Goal: Information Seeking & Learning: Check status

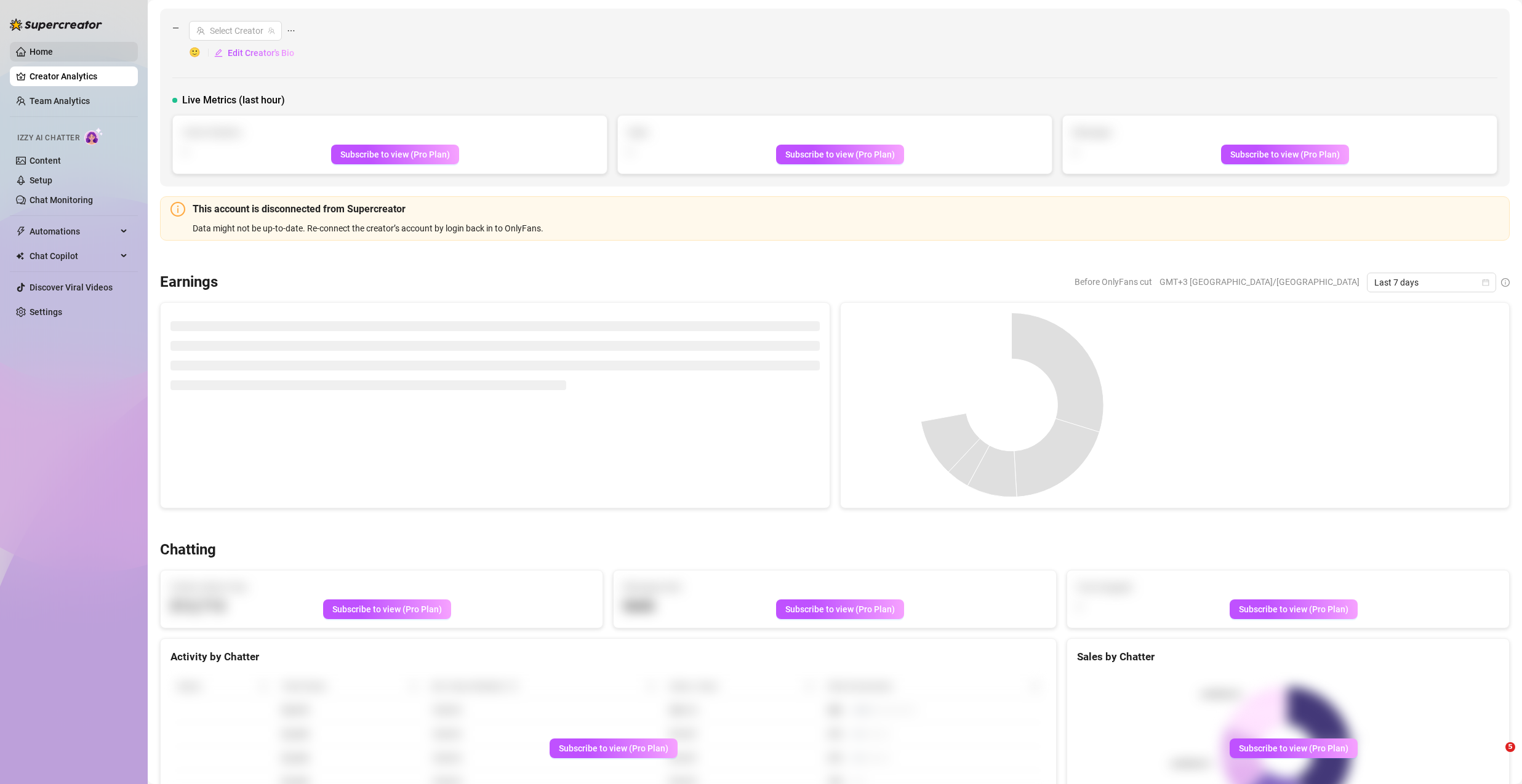
click at [53, 49] on link "Home" at bounding box center [41, 52] width 23 height 10
click at [49, 47] on link "Home" at bounding box center [41, 52] width 23 height 10
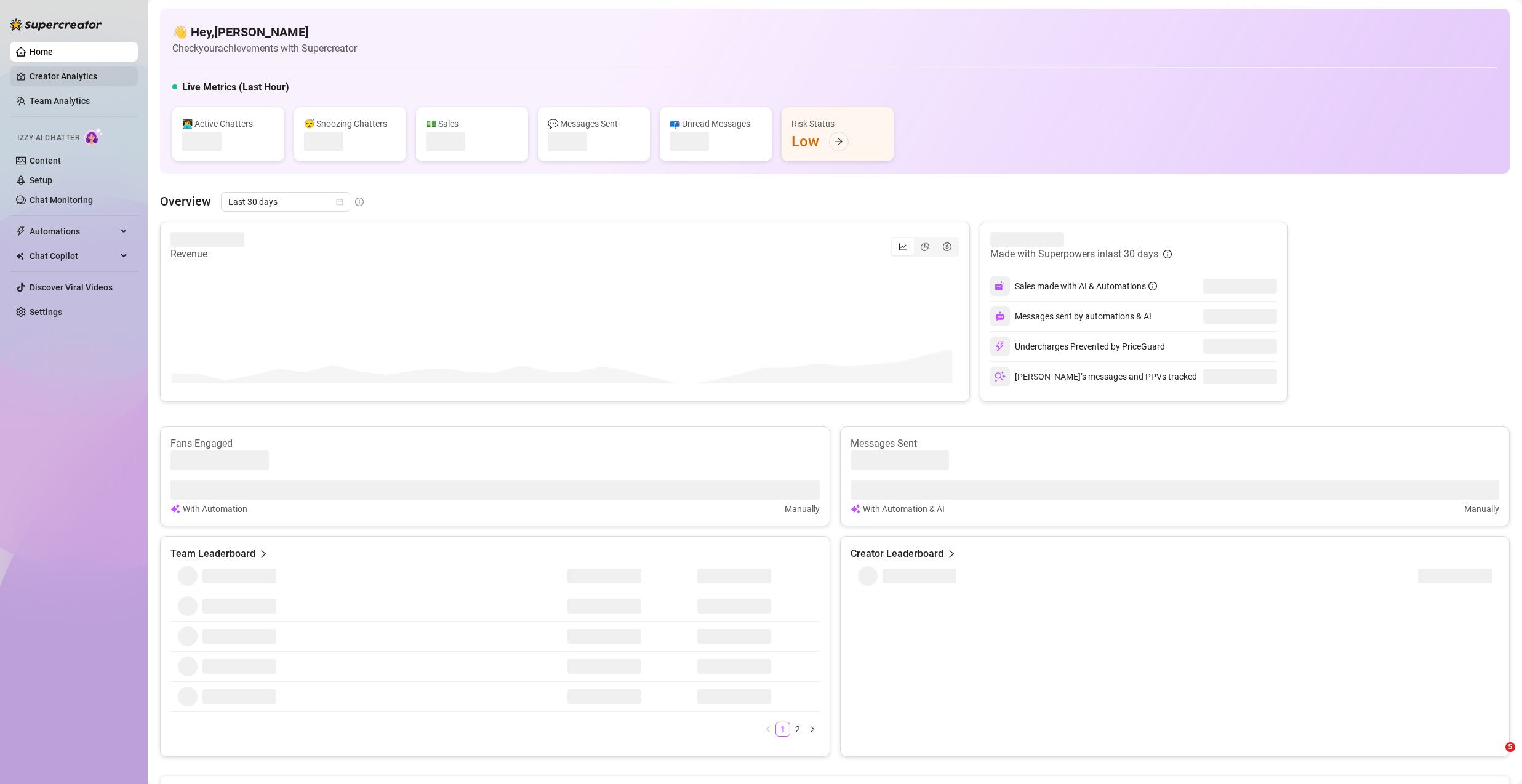
click at [55, 70] on link "Creator Analytics" at bounding box center [78, 76] width 99 height 20
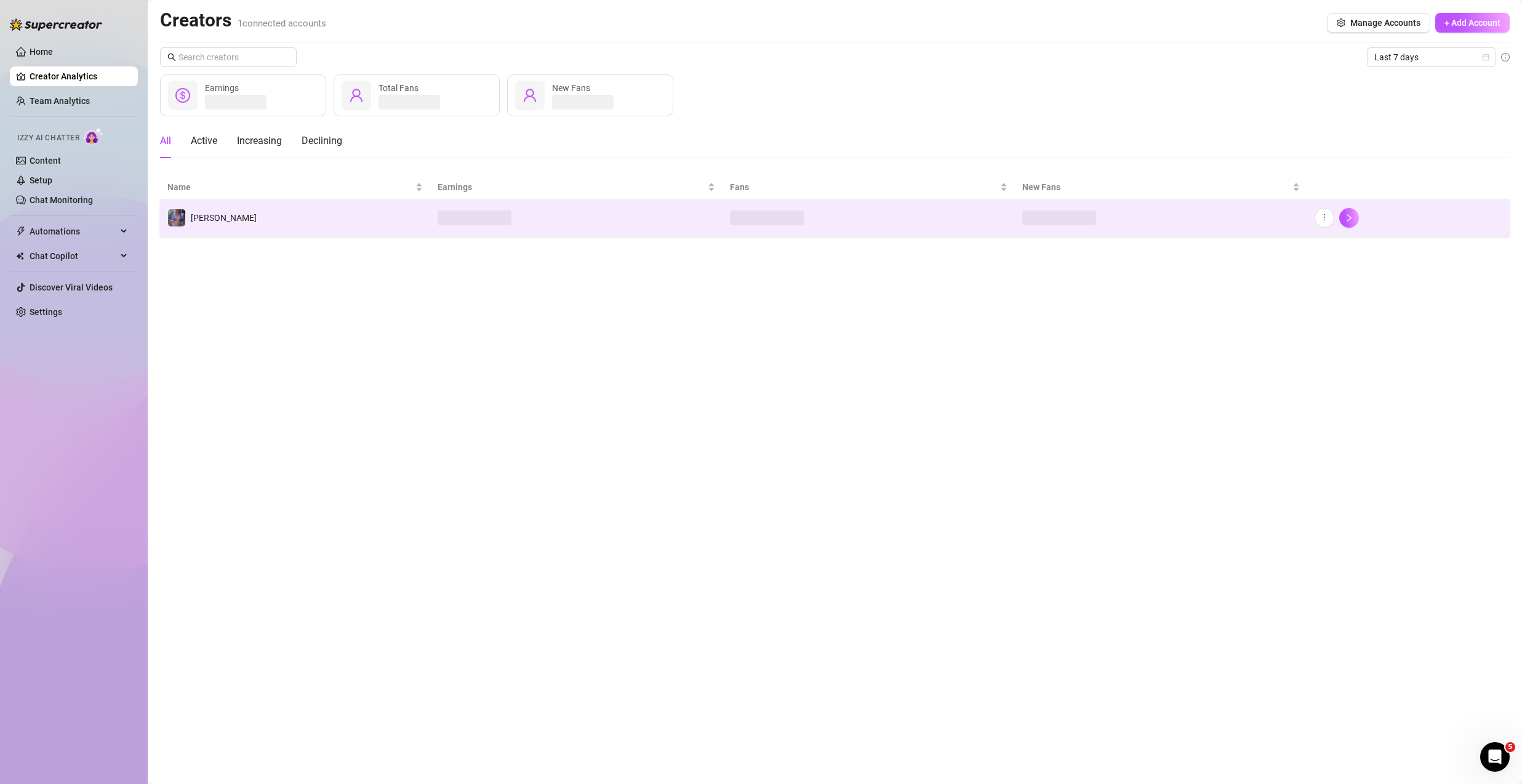
click at [232, 222] on td "[PERSON_NAME]" at bounding box center [295, 217] width 270 height 37
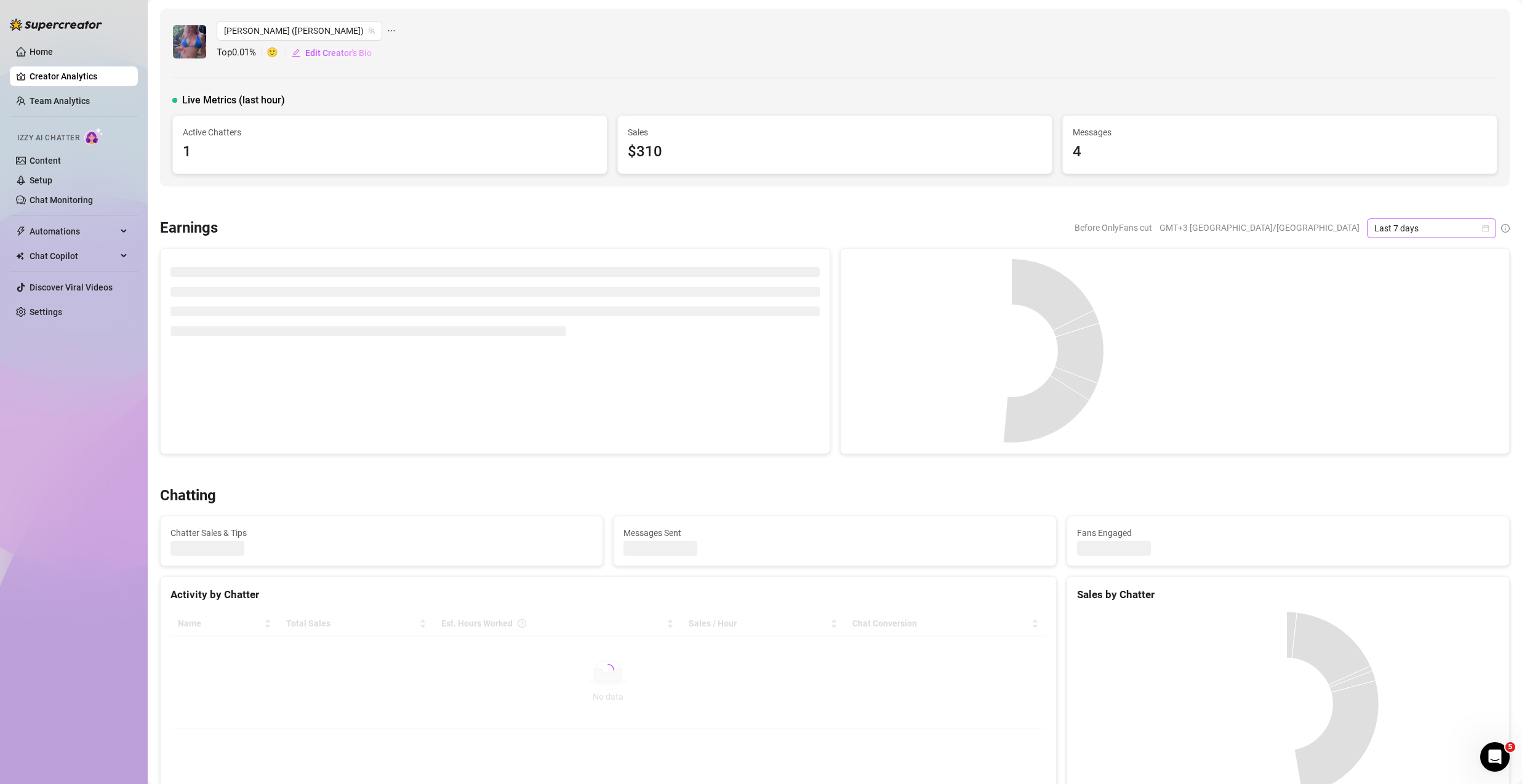
click at [1480, 229] on div "Last 7 days" at bounding box center [1431, 228] width 129 height 20
click at [1429, 285] on div "Last 30 days" at bounding box center [1422, 292] width 109 height 13
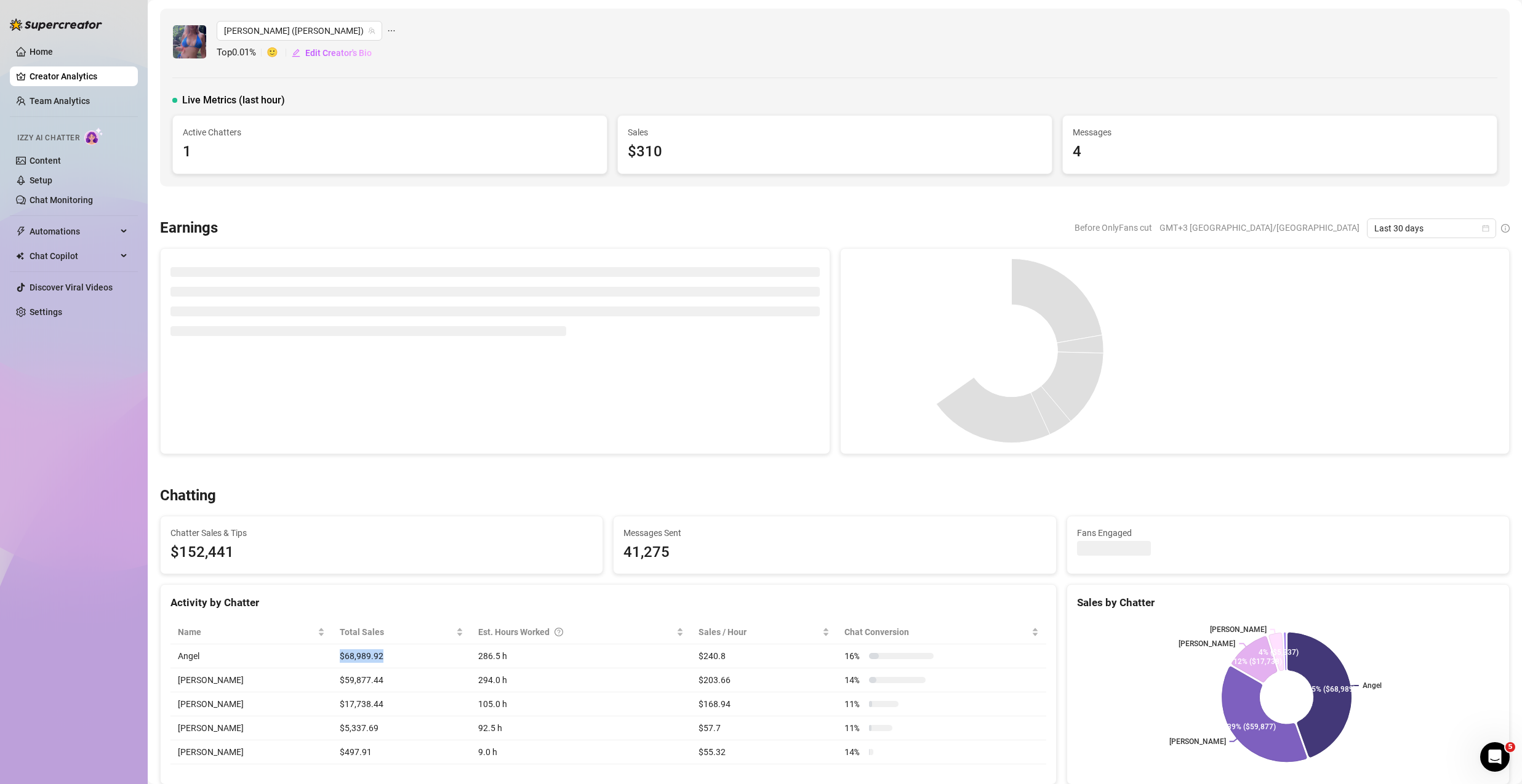
drag, startPoint x: 338, startPoint y: 654, endPoint x: 416, endPoint y: 654, distance: 78.0
click at [416, 654] on td "$68,989.92" at bounding box center [401, 655] width 139 height 24
